Goal: Task Accomplishment & Management: Use online tool/utility

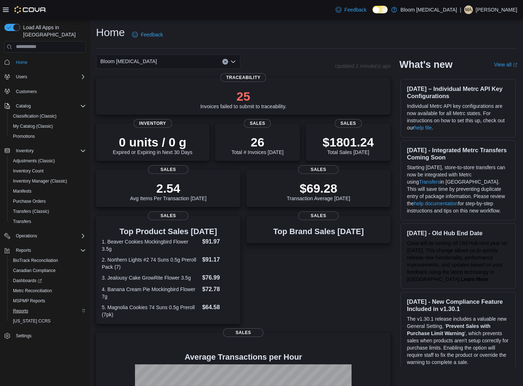
click at [23, 308] on span "Reports" at bounding box center [20, 311] width 15 height 6
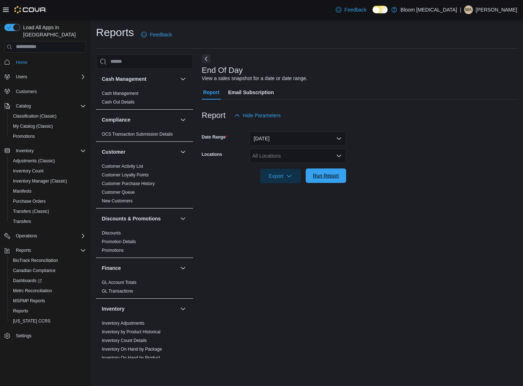
click at [330, 178] on span "Run Report" at bounding box center [326, 175] width 26 height 7
